Goal: Information Seeking & Learning: Learn about a topic

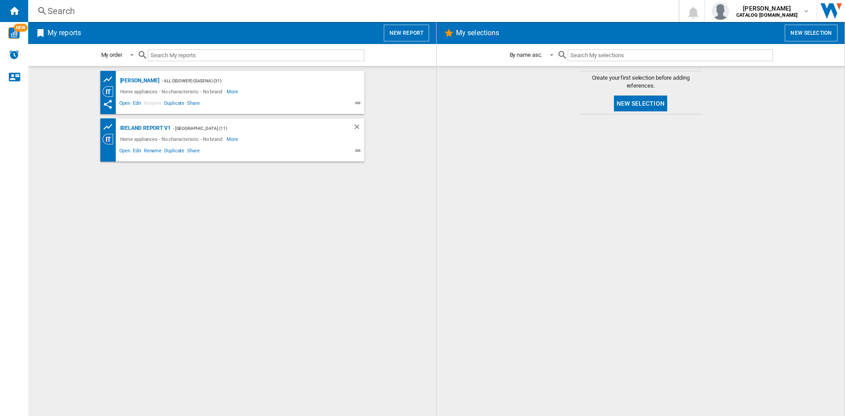
click at [62, 7] on div "Search" at bounding box center [352, 11] width 608 height 12
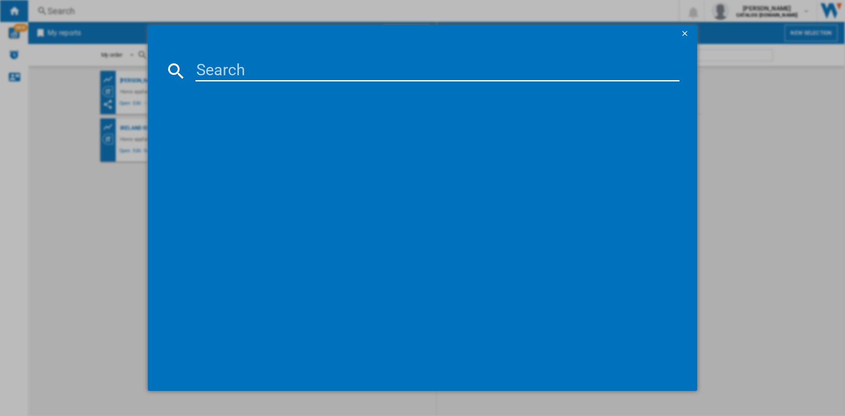
click at [249, 81] on input at bounding box center [437, 70] width 484 height 21
paste input "CNG4692VW"
type input "CNG4692VW"
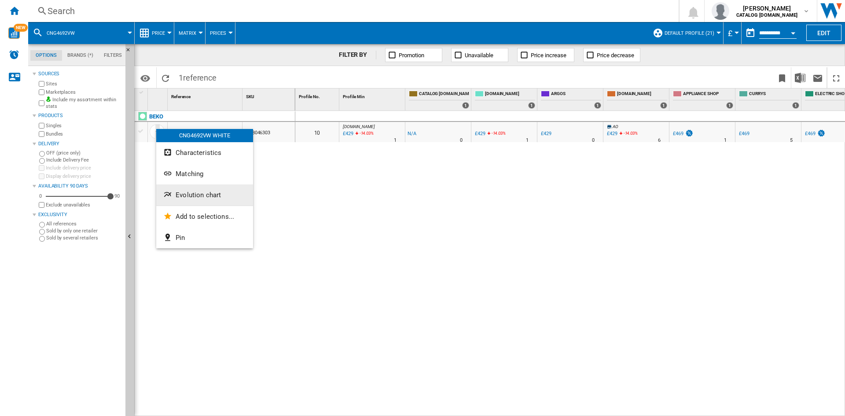
click at [200, 195] on span "Evolution chart" at bounding box center [198, 195] width 45 height 8
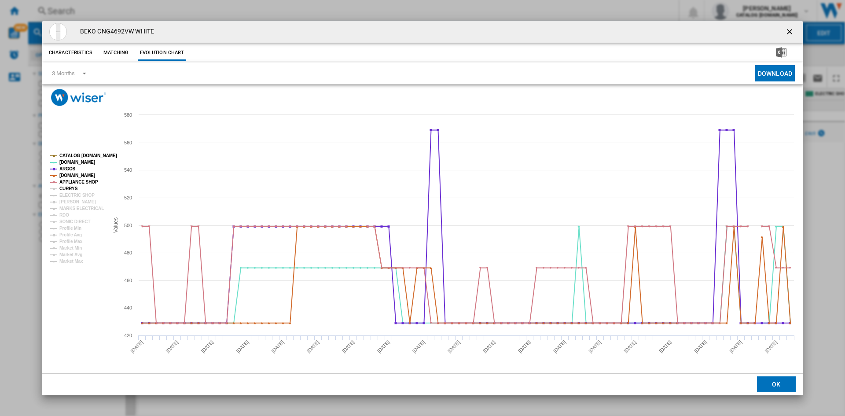
click at [66, 189] on tspan "CURRYS" at bounding box center [68, 188] width 18 height 5
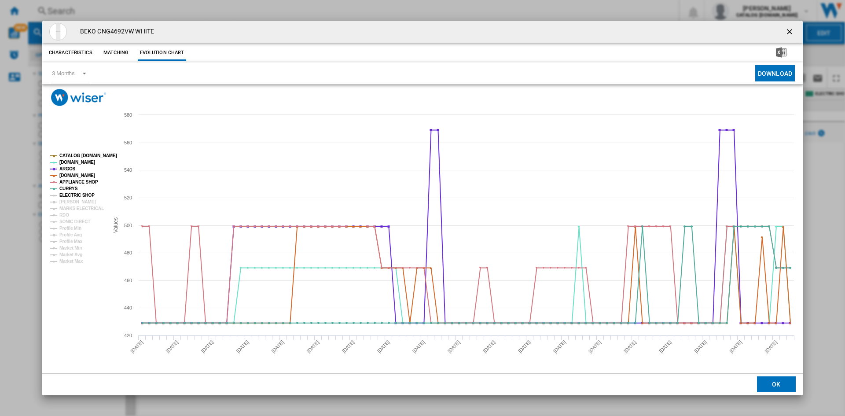
click at [67, 194] on tspan "ELECTRIC SHOP" at bounding box center [76, 195] width 35 height 5
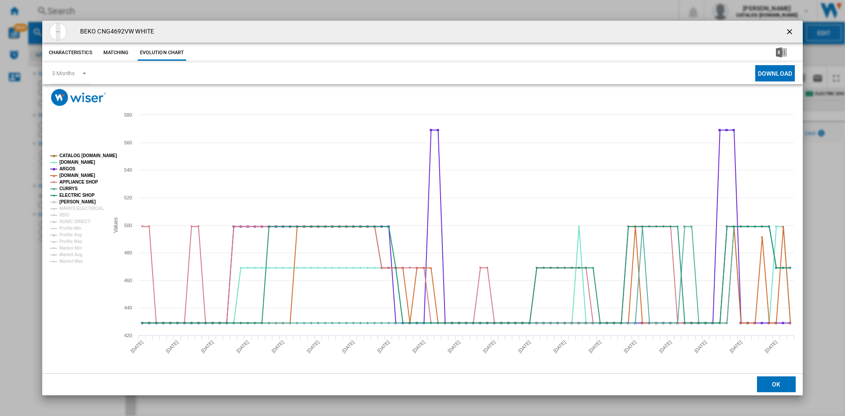
click at [69, 202] on tspan "[PERSON_NAME]" at bounding box center [77, 201] width 37 height 5
click at [72, 210] on tspan "MARKS ELECTRICAL" at bounding box center [81, 208] width 44 height 5
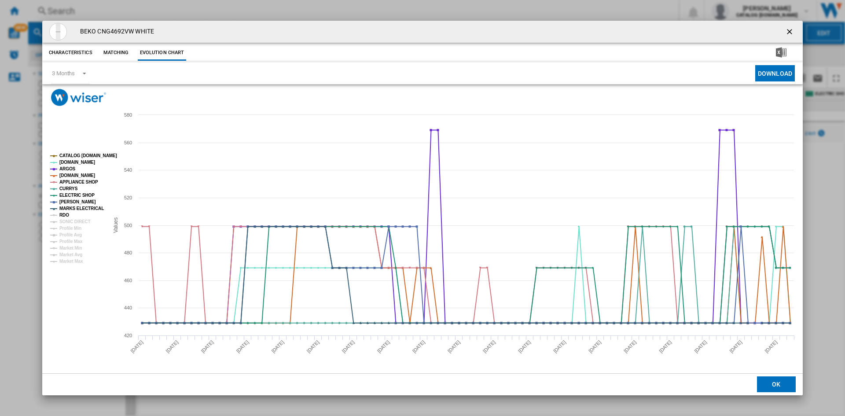
click at [60, 215] on tspan "RDO" at bounding box center [64, 215] width 10 height 5
click at [71, 220] on tspan "SONIC DIRECT" at bounding box center [74, 221] width 31 height 5
